Goal: Check status: Check status

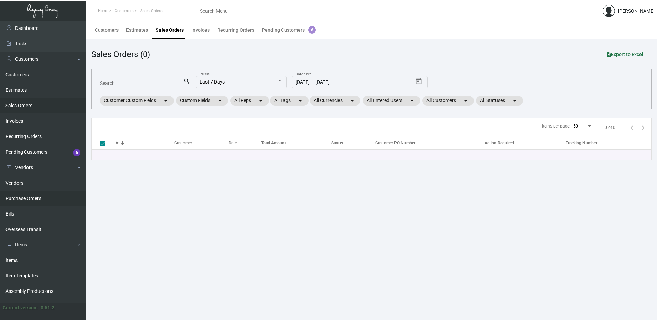
click at [26, 198] on link "Purchase Orders" at bounding box center [43, 198] width 86 height 15
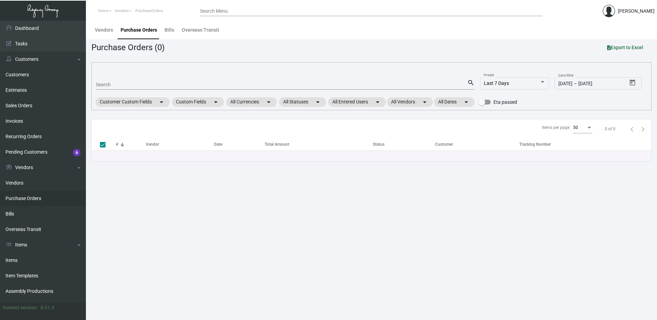
click at [116, 80] on div "Search" at bounding box center [281, 84] width 371 height 11
paste input "107456"
type input "107456"
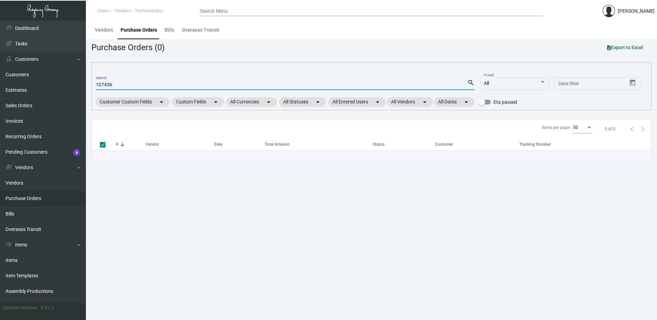
checkbox input "false"
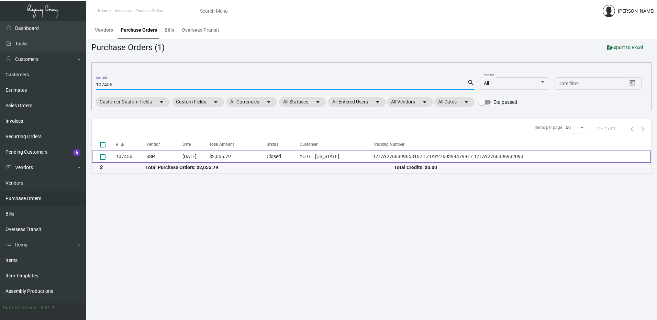
type input "107456"
click at [126, 155] on td "107456" at bounding box center [131, 157] width 31 height 12
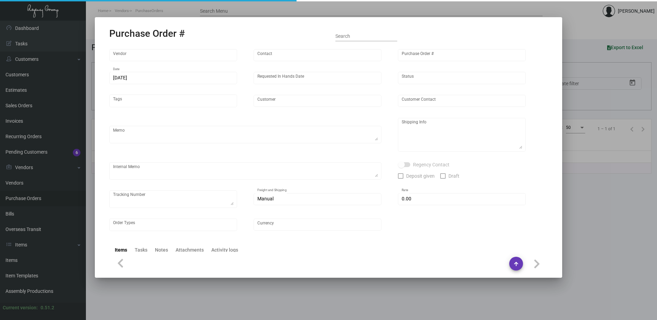
type input "SSP"
type input "[PERSON_NAME]"
type input "107456"
type input "[DATE]"
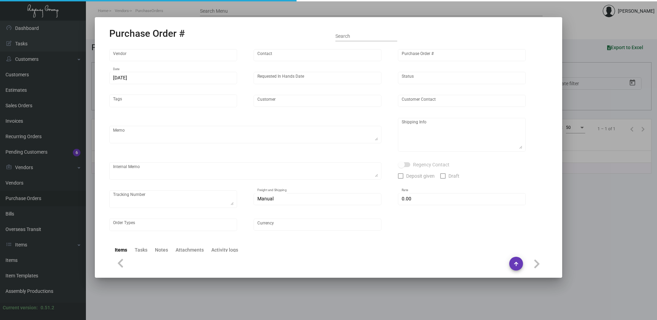
type input "YOTEL [US_STATE]"
type input "[PERSON_NAME]"
type textarea ""Please send proof for approval to [EMAIL_ADDRESS][DOMAIN_NAME] with me cc'd. *…"
type textarea "YOTEL [US_STATE] - [PERSON_NAME] [STREET_ADDRESS][US_STATE]"
type textarea "Label provided to vendor to ship to hotel. UPS Ground Cost $125.46"
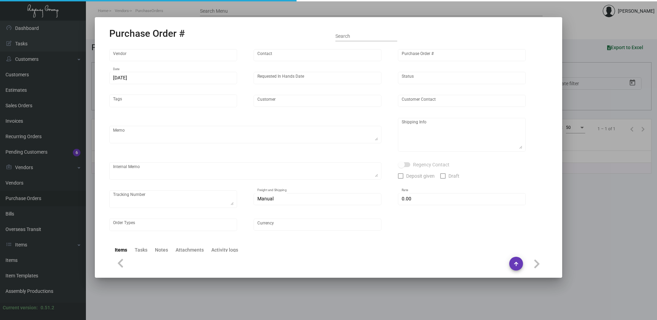
type textarea "1Z1AY2760399658107 1Z1AY2760399479917 1Z1AY2760396932093"
type input "$ 0.00"
type input "United States Dollar $"
